Goal: Task Accomplishment & Management: Manage account settings

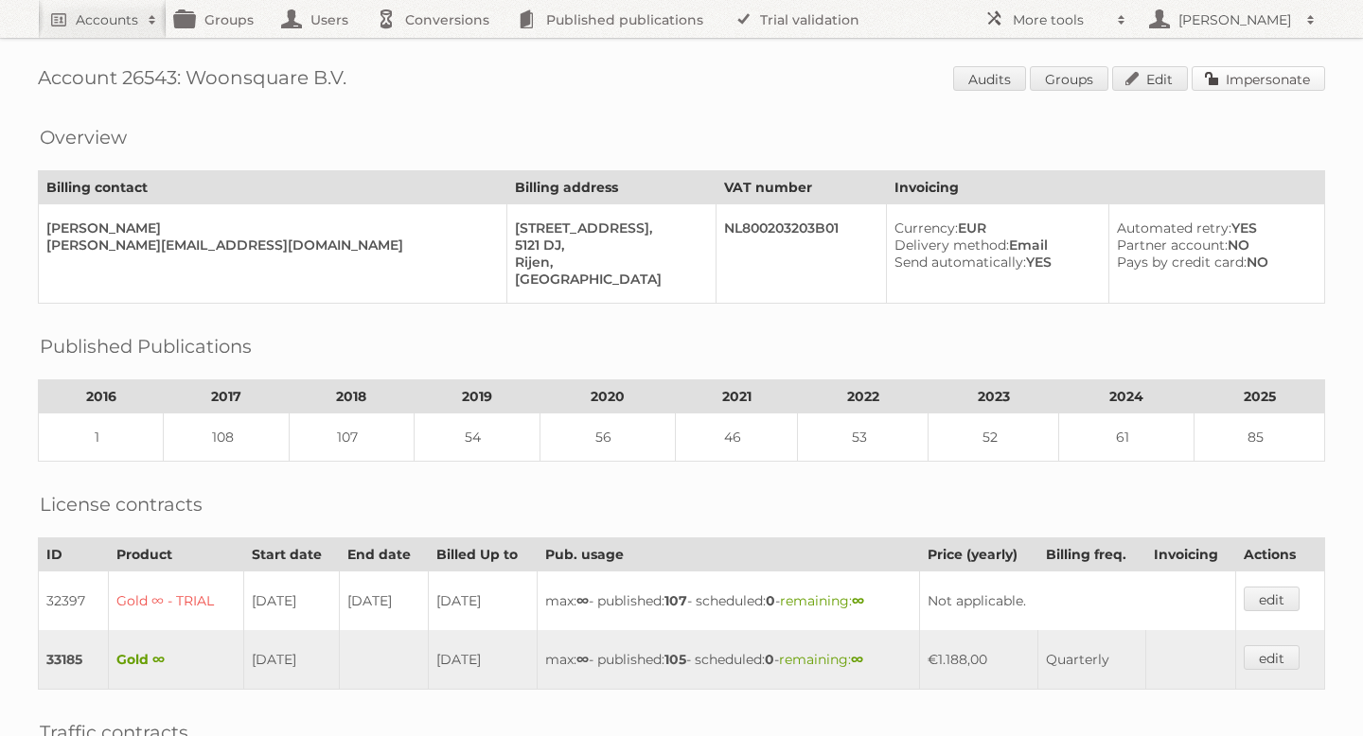
click at [1219, 80] on link "Impersonate" at bounding box center [1258, 78] width 133 height 25
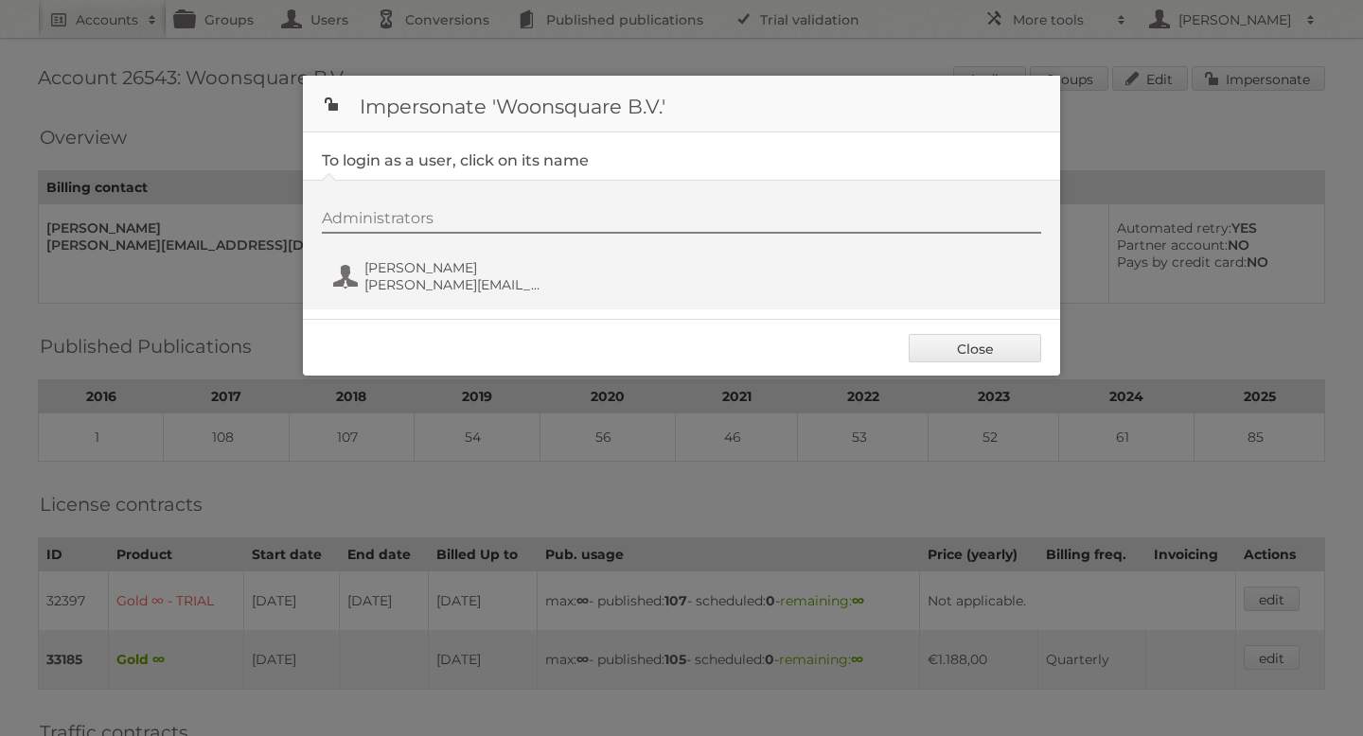
click at [392, 298] on div "Administrators [PERSON_NAME] [PERSON_NAME][EMAIL_ADDRESS][DOMAIN_NAME]" at bounding box center [691, 254] width 738 height 91
click at [398, 285] on span "[PERSON_NAME][EMAIL_ADDRESS][DOMAIN_NAME]" at bounding box center [456, 284] width 184 height 17
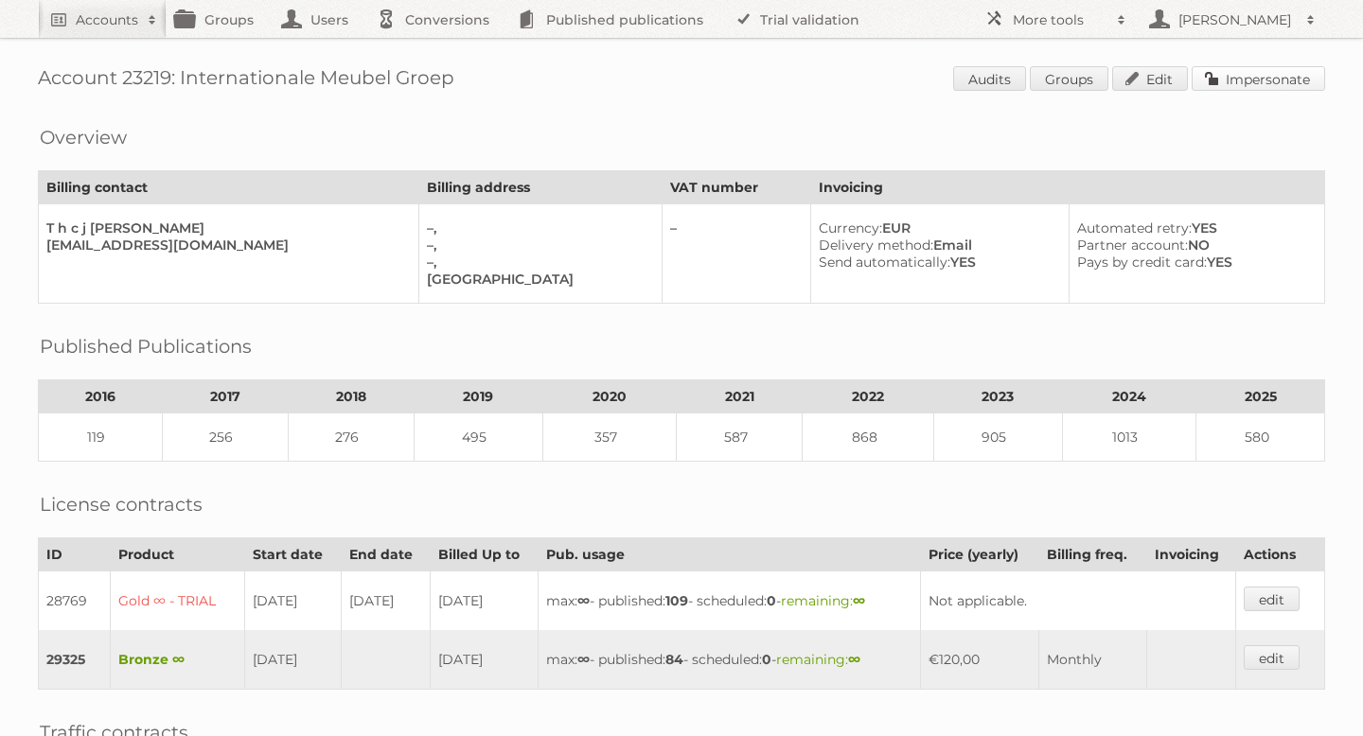
click at [1229, 80] on link "Impersonate" at bounding box center [1258, 78] width 133 height 25
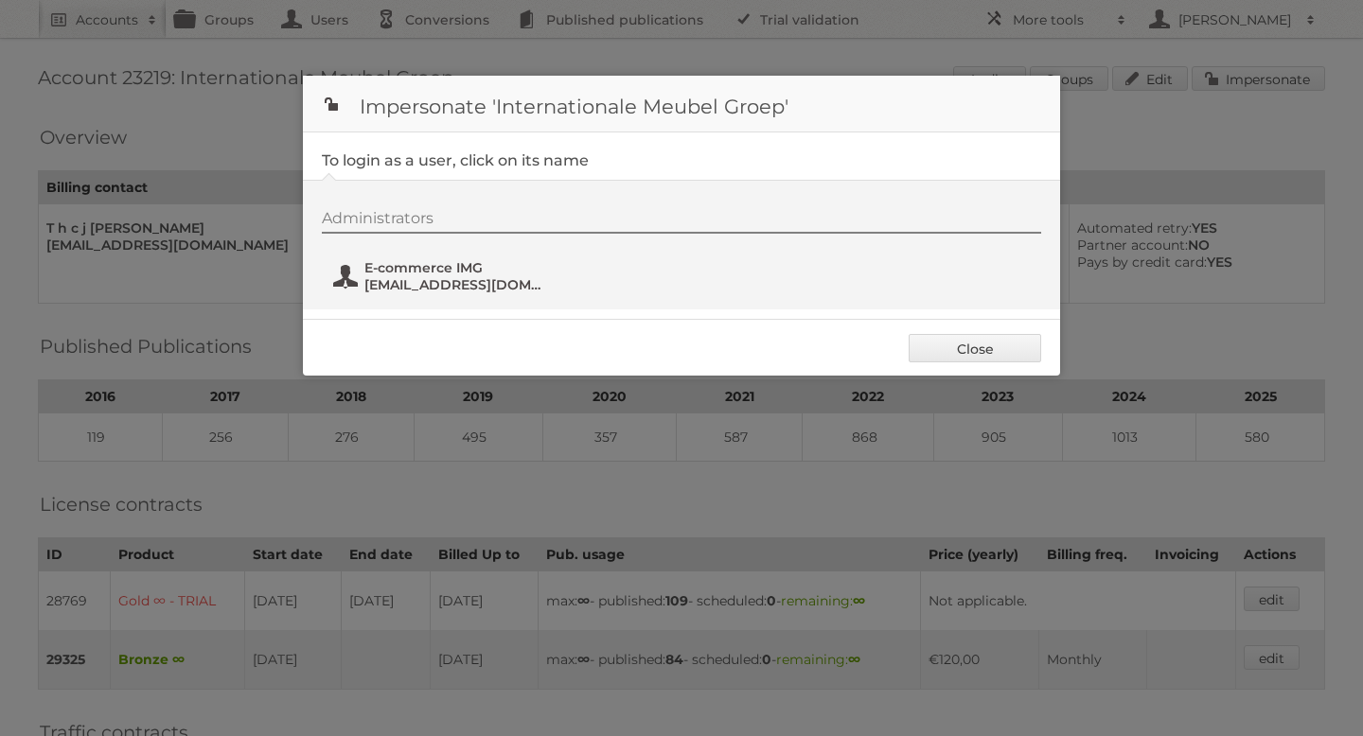
click at [446, 270] on span "E-commerce IMG" at bounding box center [456, 267] width 184 height 17
